Goal: Find specific page/section: Find specific page/section

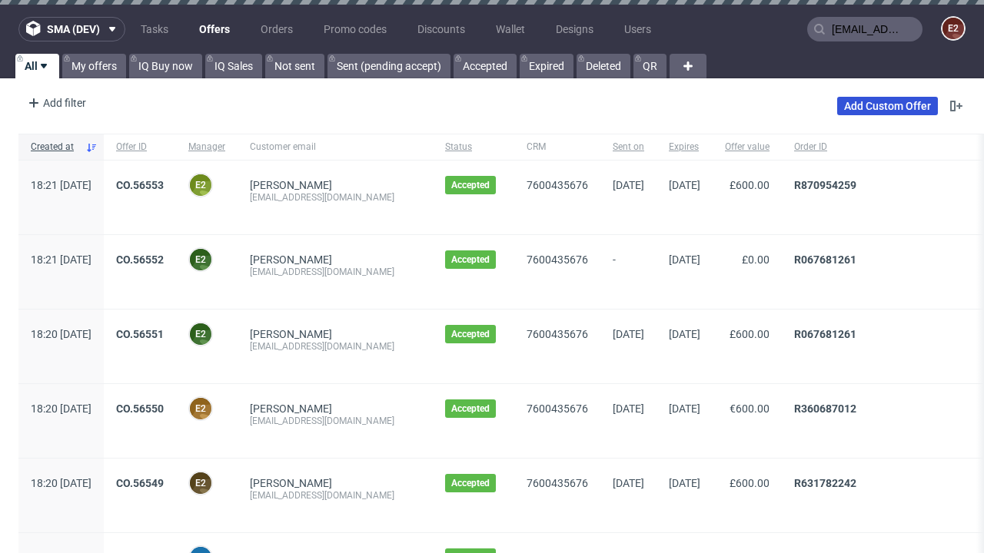
type input "[EMAIL_ADDRESS][DOMAIN_NAME]"
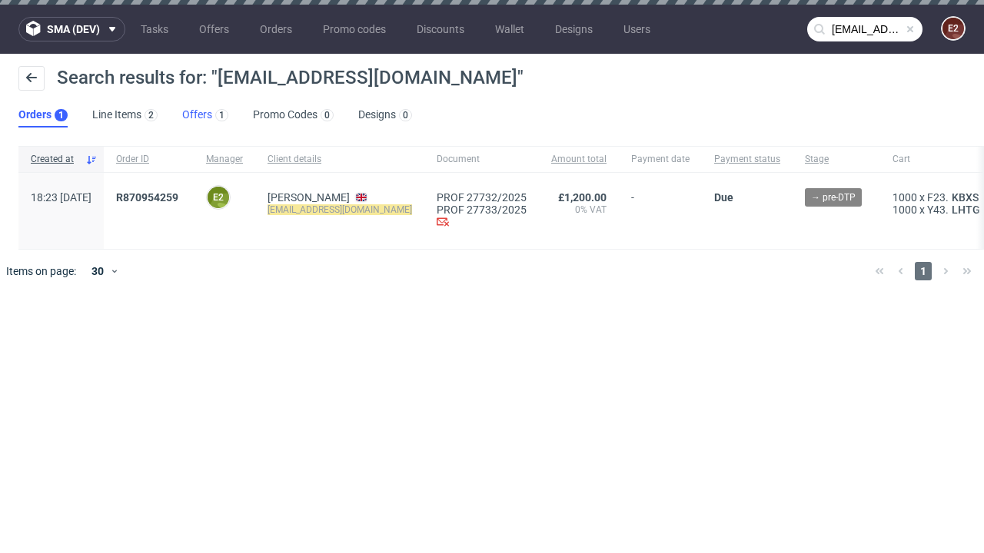
click at [205, 115] on link "Offers 1" at bounding box center [205, 115] width 46 height 25
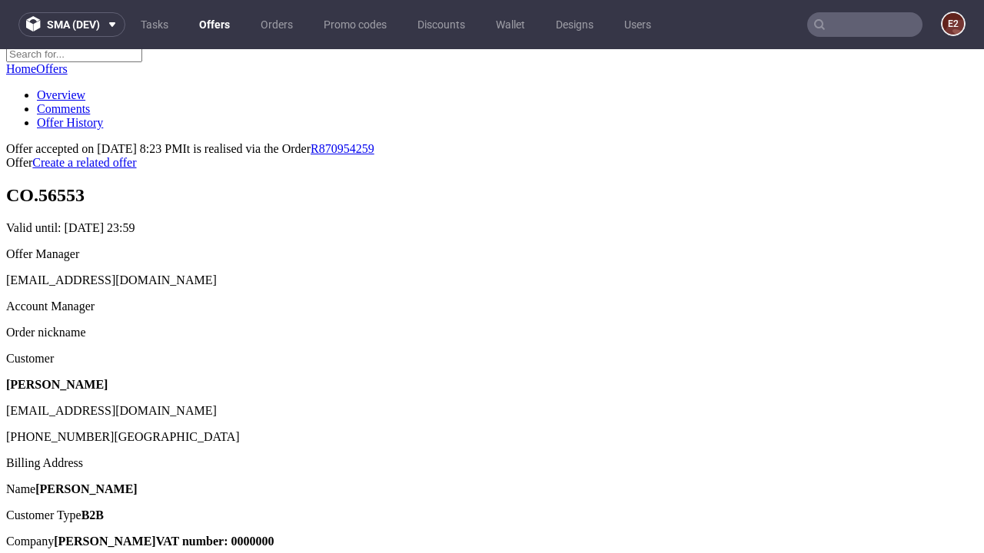
scroll to position [194, 0]
